Goal: Ask a question

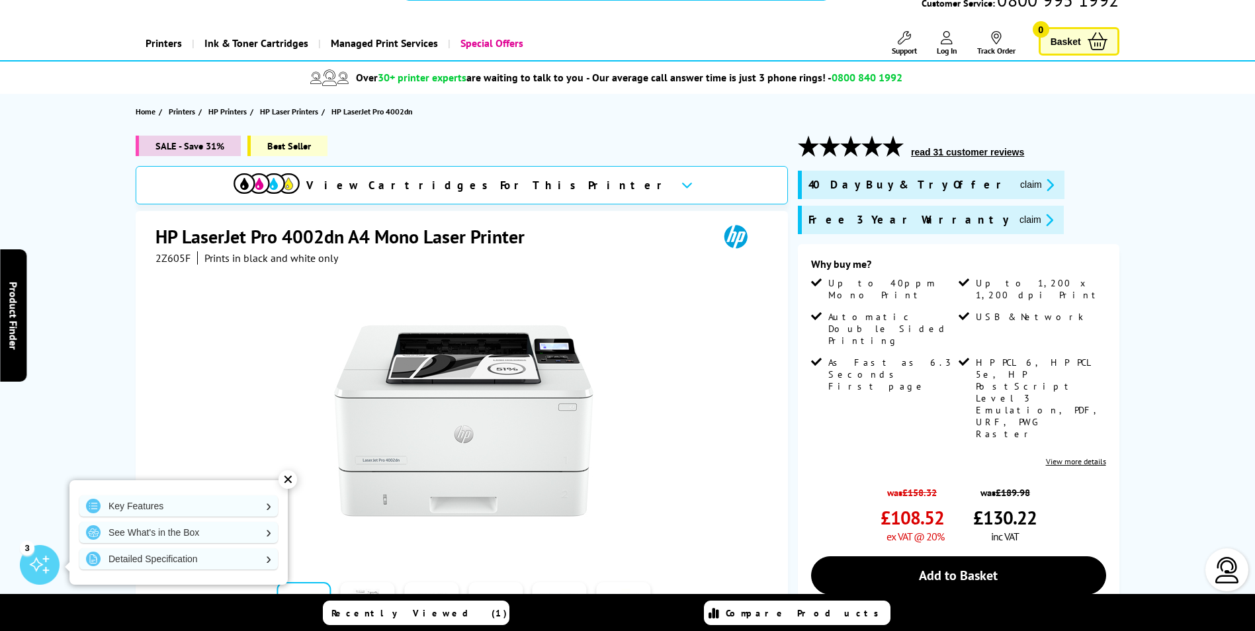
scroll to position [66, 0]
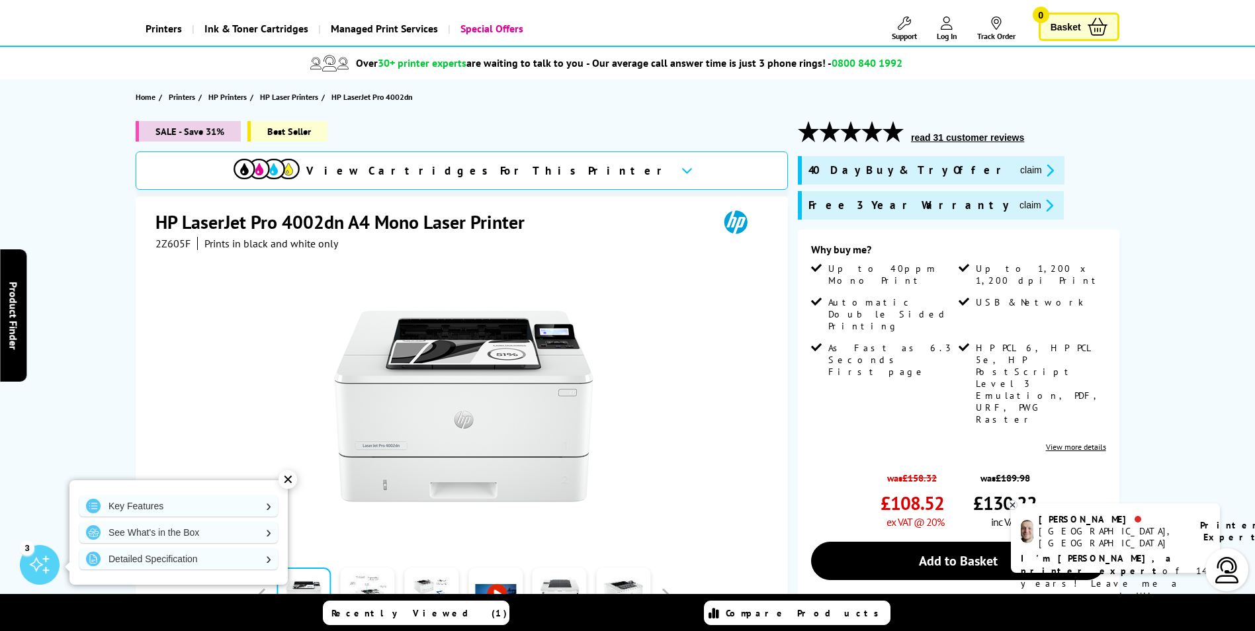
click at [915, 491] on span "£108.52" at bounding box center [913, 503] width 64 height 24
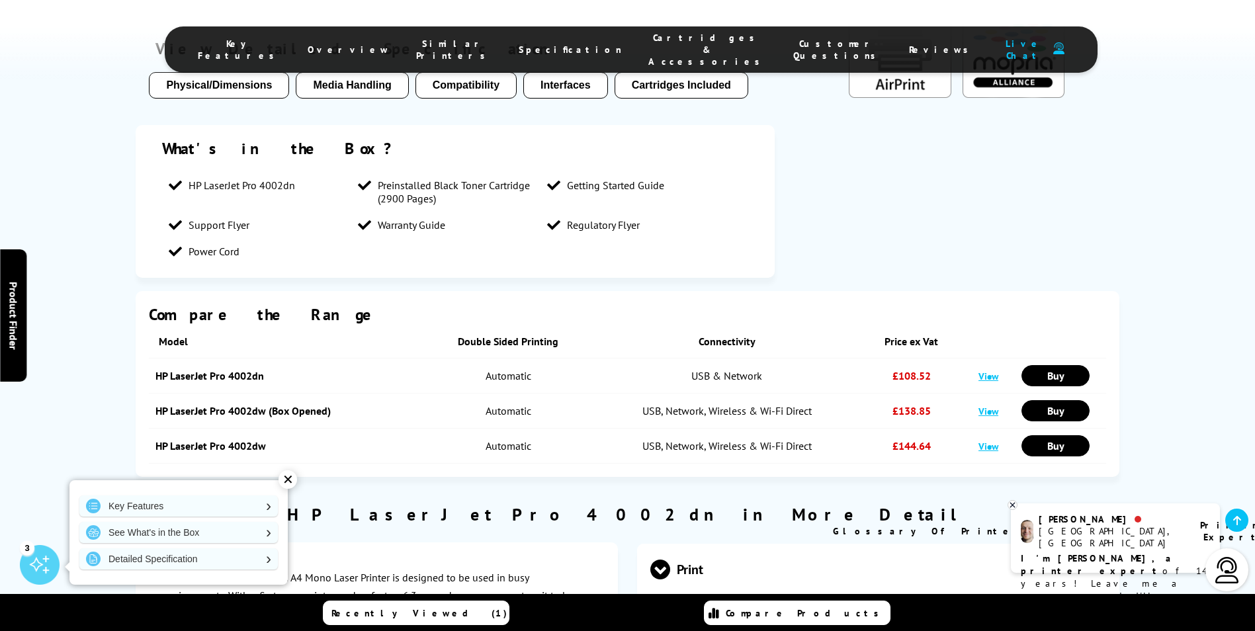
scroll to position [1390, 0]
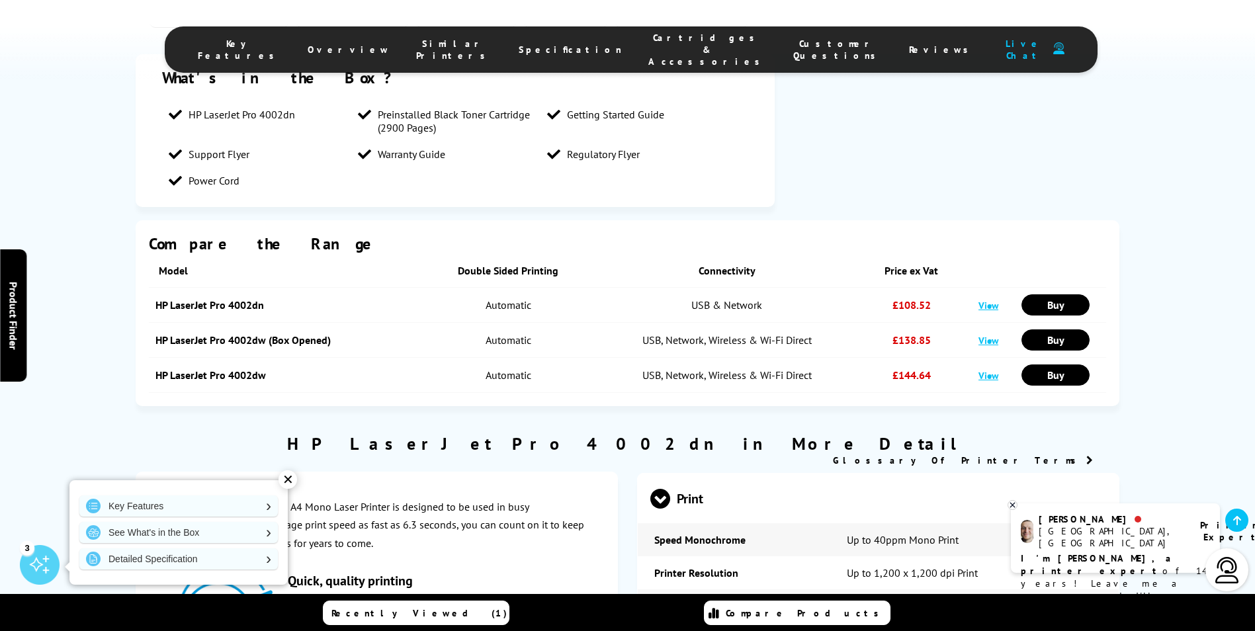
click at [1063, 553] on b "I'm [PERSON_NAME], a printer expert" at bounding box center [1098, 565] width 154 height 24
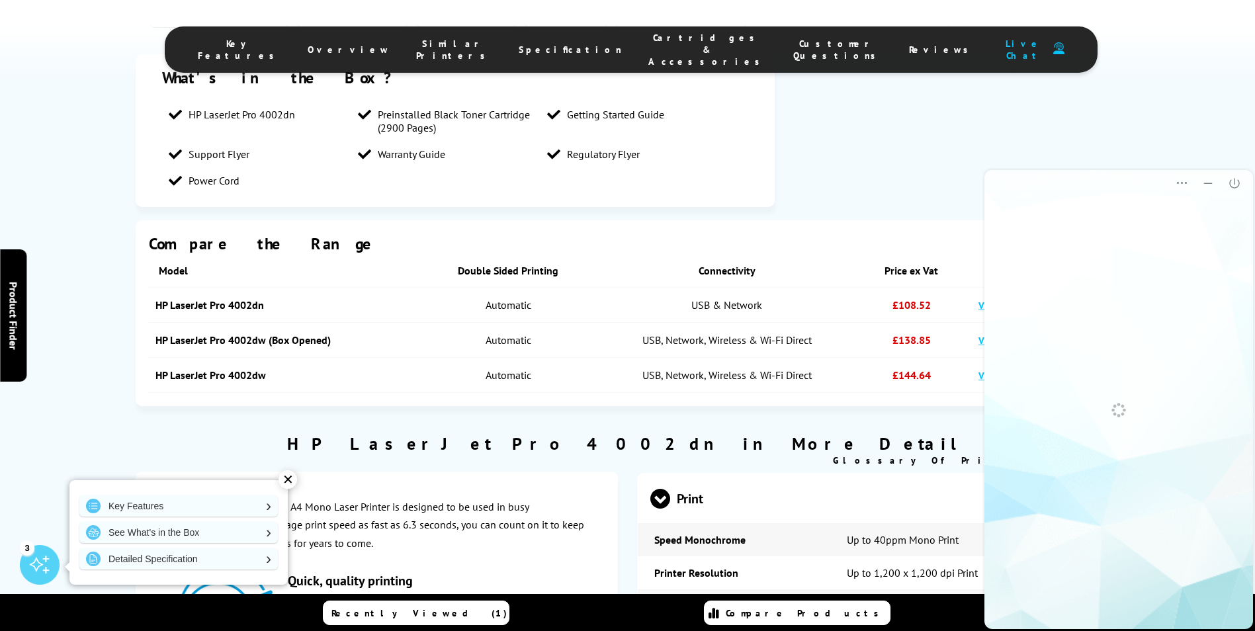
scroll to position [0, 0]
